Goal: Task Accomplishment & Management: Complete application form

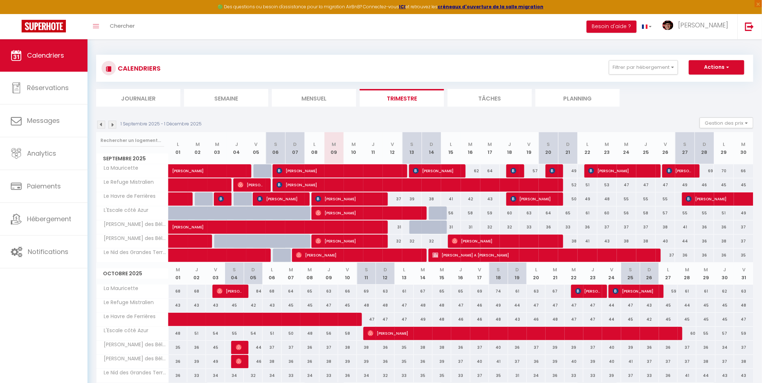
click at [100, 124] on img at bounding box center [101, 125] width 8 height 8
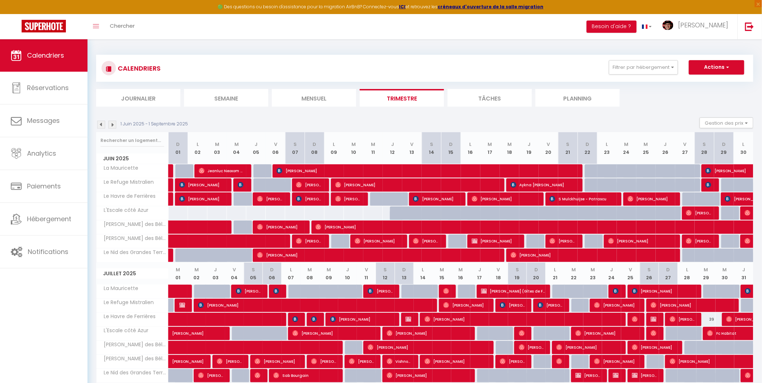
scroll to position [151, 0]
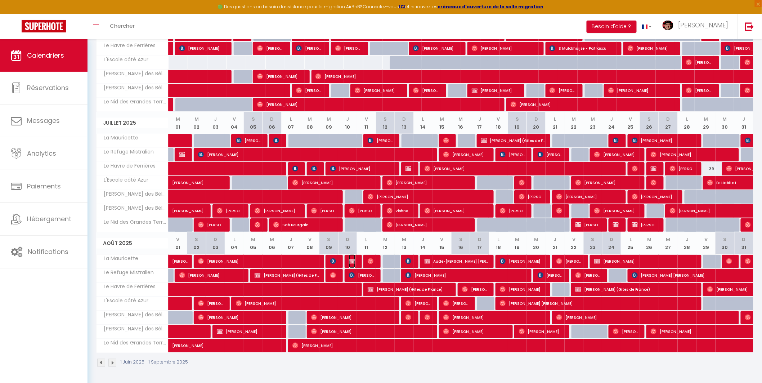
click at [351, 258] on img at bounding box center [352, 261] width 6 height 6
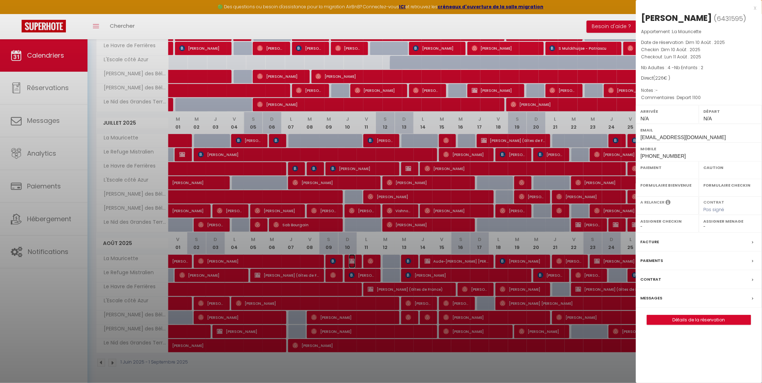
select select "OK"
select select "KO"
select select "0"
select select "1"
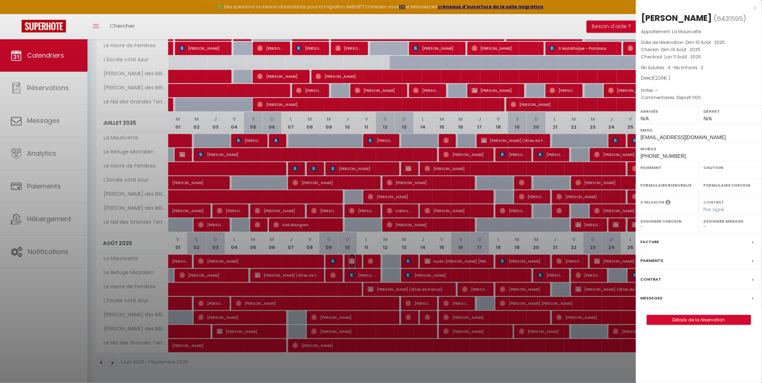
select select
select select "29498"
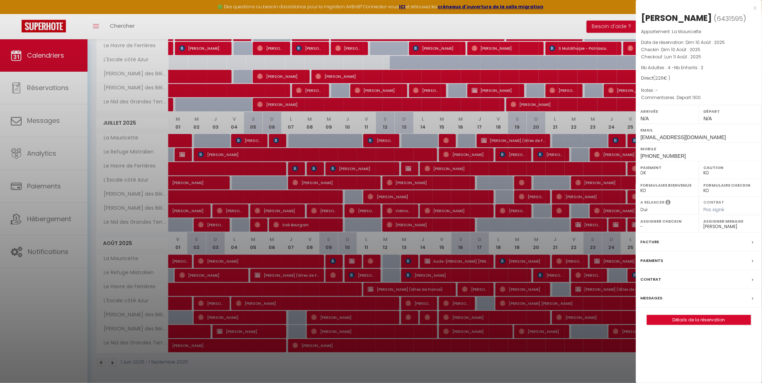
click at [494, 265] on div at bounding box center [381, 191] width 762 height 383
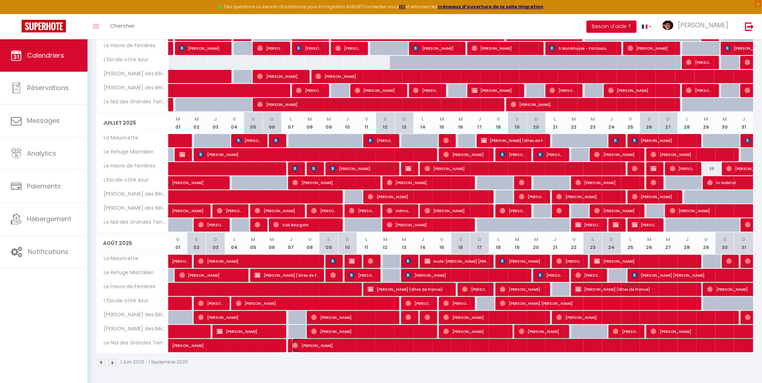
click at [379, 347] on span "[PERSON_NAME]" at bounding box center [540, 346] width 497 height 14
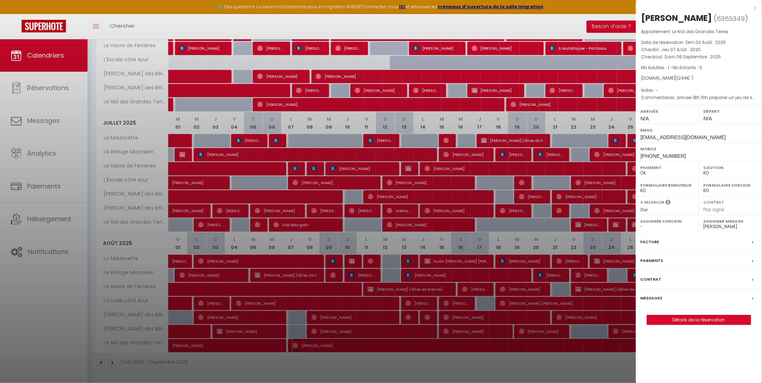
select select "OK"
select select
click at [685, 325] on link "Détails de la réservation" at bounding box center [699, 319] width 104 height 9
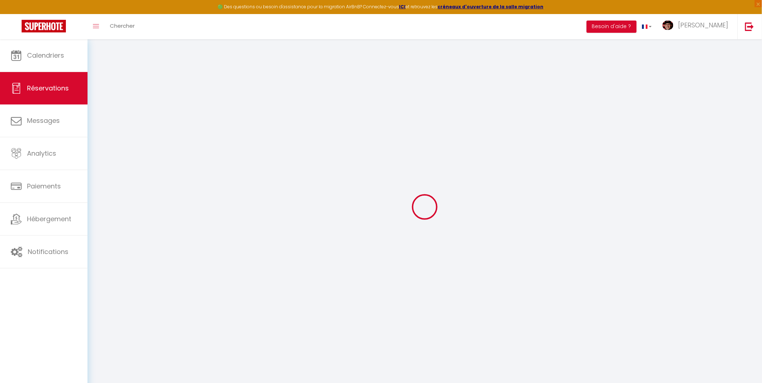
type input "[PERSON_NAME]"
type input "El [PERSON_NAME]"
type input "[EMAIL_ADDRESS][DOMAIN_NAME]"
type input "[PHONE_NUMBER]"
select select
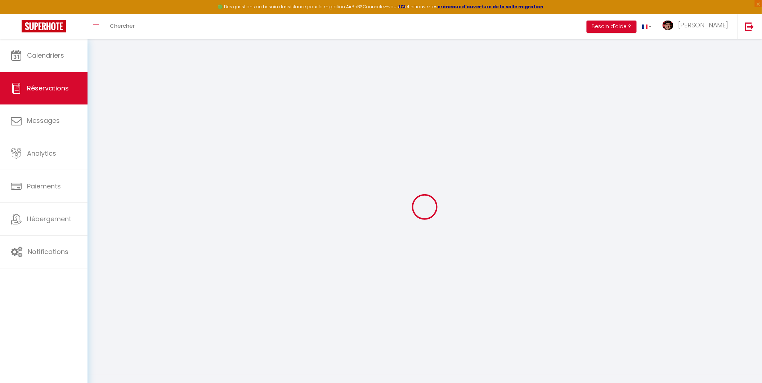
type input "183.71"
select select "66894"
select select "1"
select select
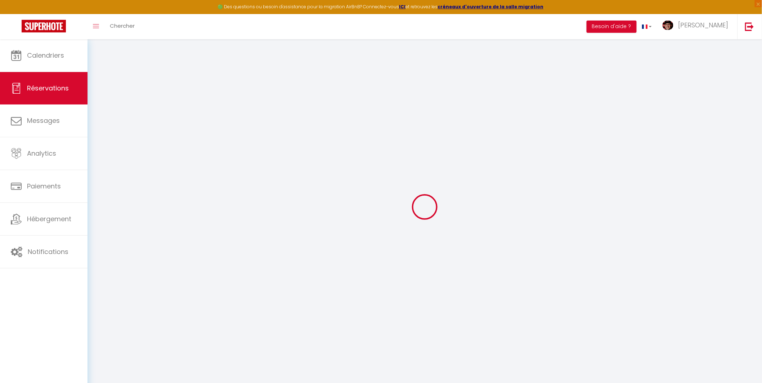
type input "1"
select select "12"
select select
type input "1197"
checkbox input "false"
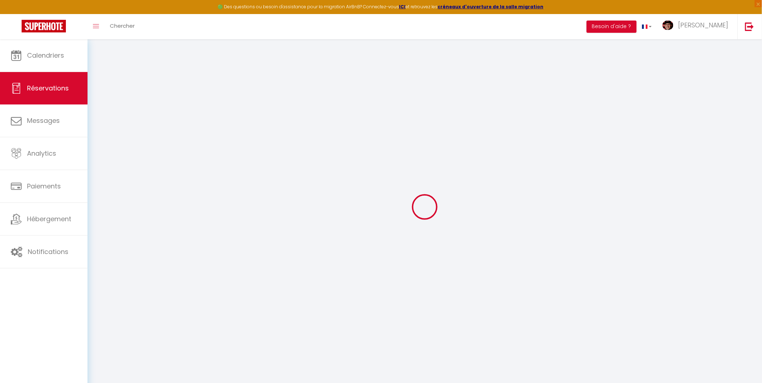
type input "0"
select select "1"
type input "0"
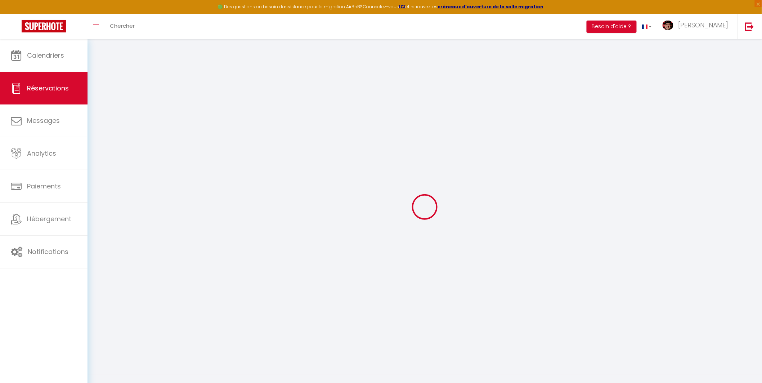
select select
select select "15"
checkbox input "false"
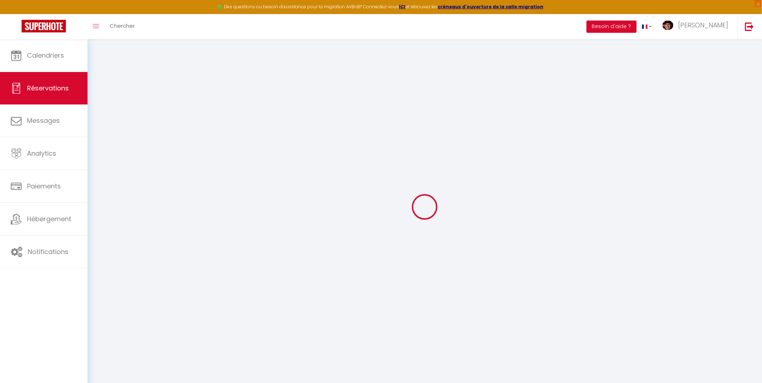
select select
checkbox input "false"
select select
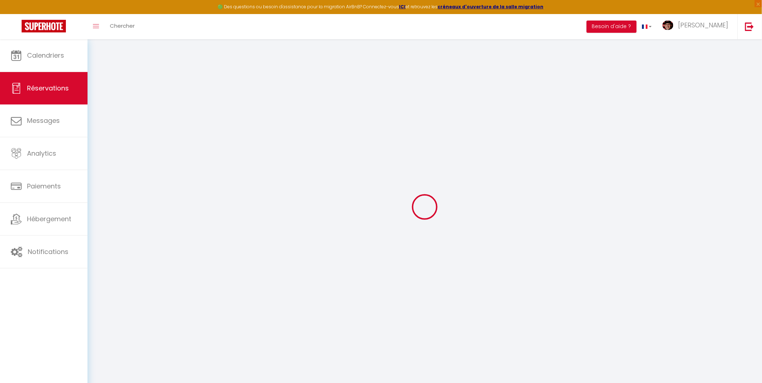
select select
checkbox input "false"
type textarea "arrivée 18h 19h préparer un jeu de serviettes et draps supplémentaires. Départ …"
select select
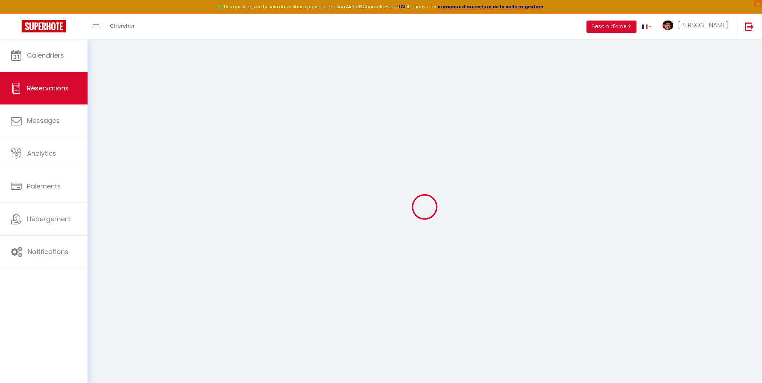
type input "47"
select select
checkbox input "false"
select select
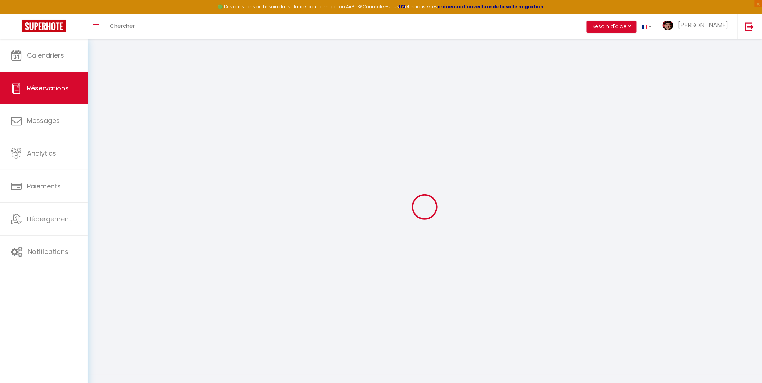
checkbox input "false"
select select
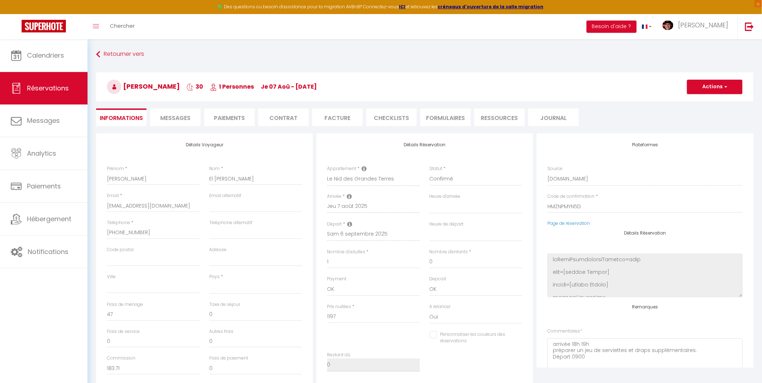
select select
checkbox input "false"
click at [180, 124] on li "Messages" at bounding box center [175, 117] width 50 height 18
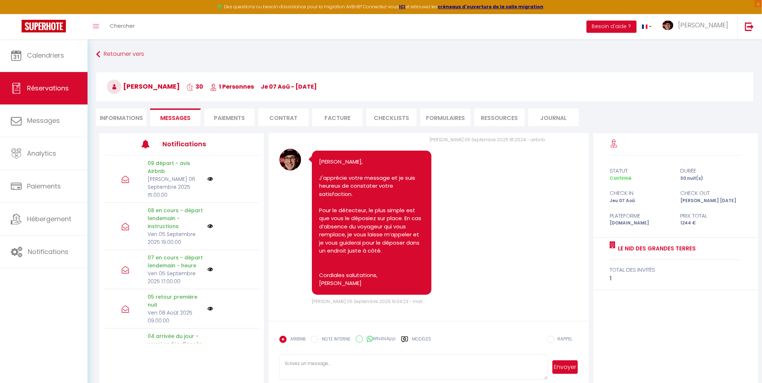
scroll to position [4575, 0]
click at [328, 367] on textarea at bounding box center [414, 366] width 268 height 25
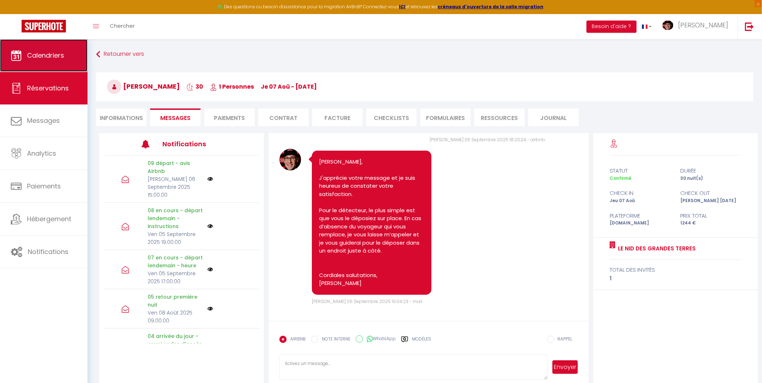
click at [60, 61] on link "Calendriers" at bounding box center [44, 55] width 88 height 32
